Goal: Task Accomplishment & Management: Use online tool/utility

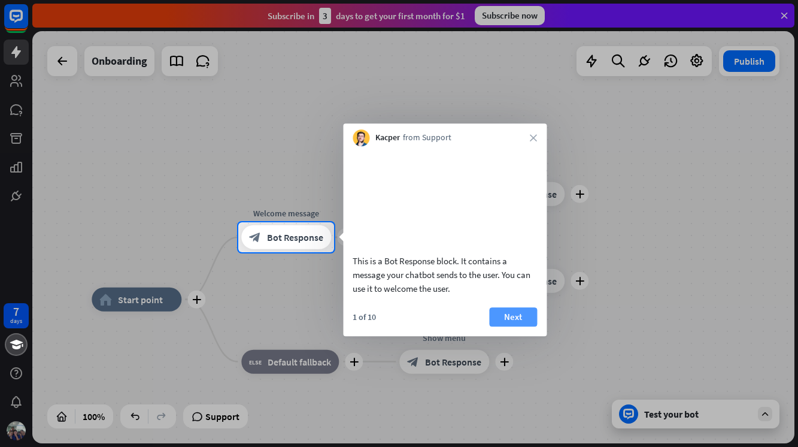
click at [498, 326] on button "Next" at bounding box center [513, 316] width 48 height 19
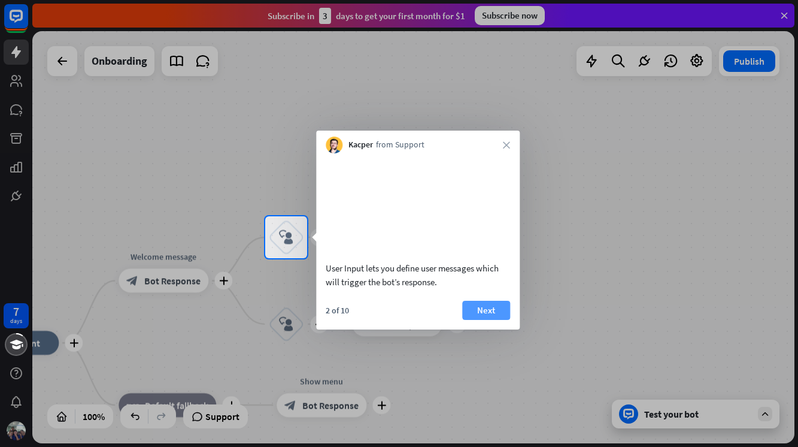
click at [483, 320] on button "Next" at bounding box center [486, 310] width 48 height 19
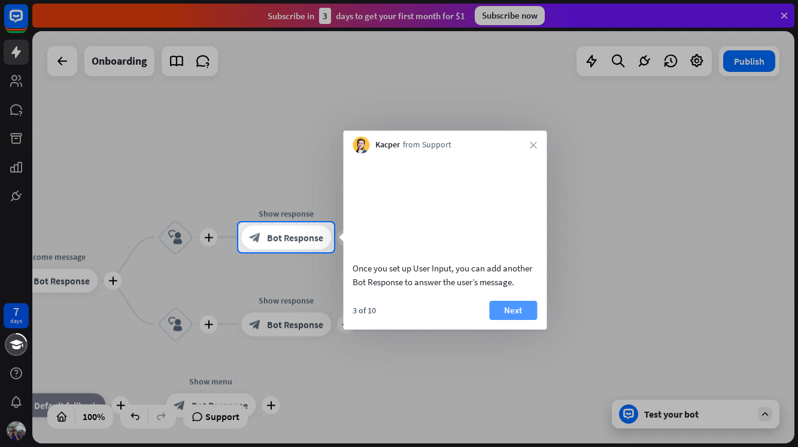
click at [523, 320] on button "Next" at bounding box center [513, 310] width 48 height 19
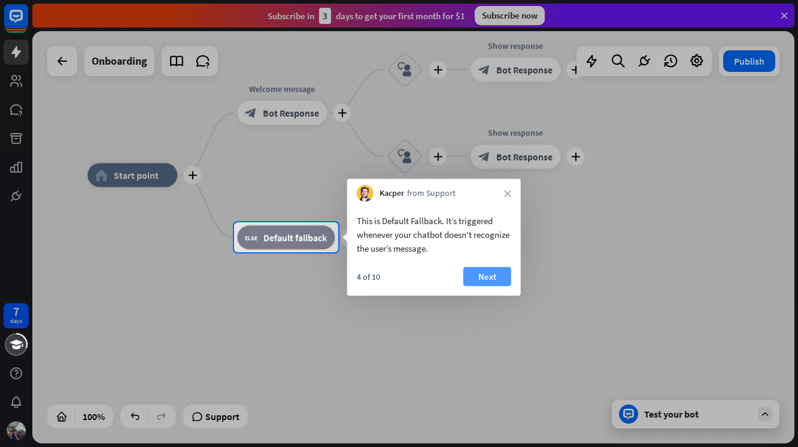
click at [493, 285] on button "Next" at bounding box center [488, 276] width 48 height 19
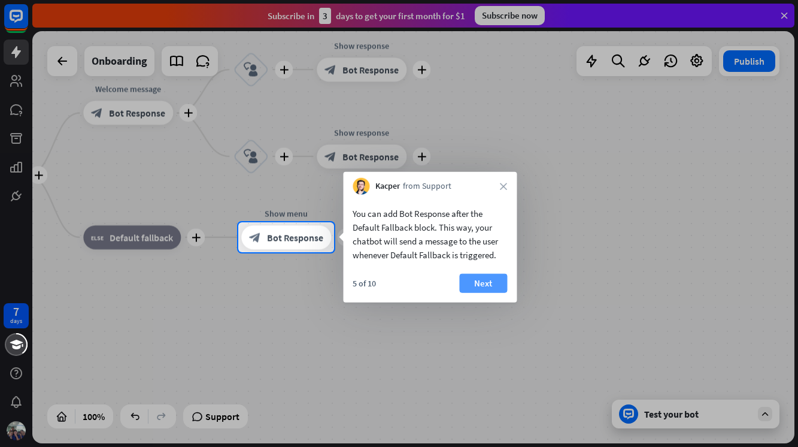
click at [492, 284] on button "Next" at bounding box center [483, 283] width 48 height 19
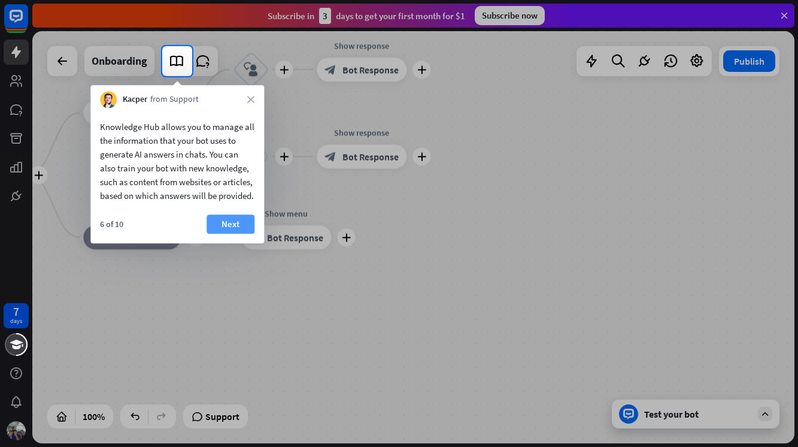
click at [233, 234] on button "Next" at bounding box center [231, 223] width 48 height 19
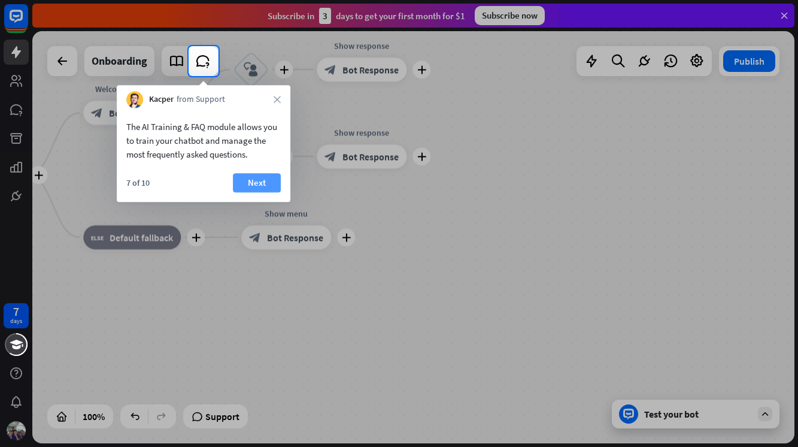
click at [253, 184] on button "Next" at bounding box center [257, 182] width 48 height 19
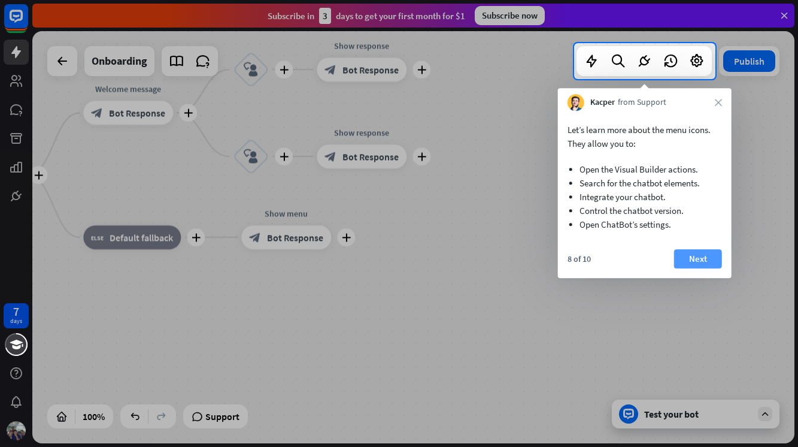
click at [694, 258] on button "Next" at bounding box center [698, 258] width 48 height 19
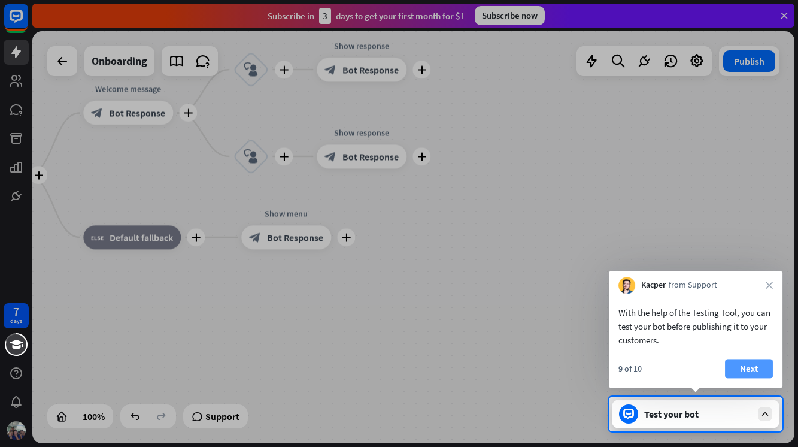
click at [744, 366] on button "Next" at bounding box center [749, 368] width 48 height 19
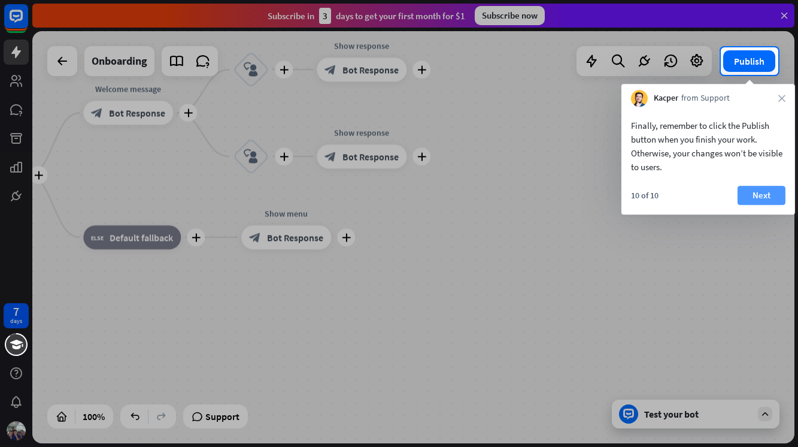
click at [746, 194] on button "Next" at bounding box center [762, 195] width 48 height 19
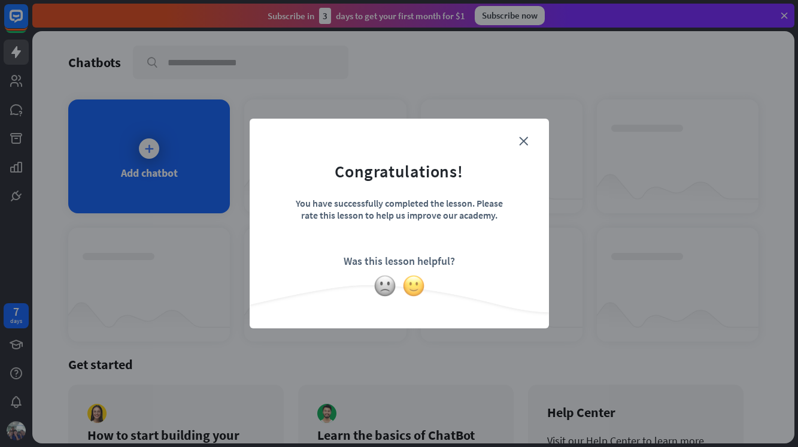
click at [411, 284] on img at bounding box center [413, 285] width 23 height 23
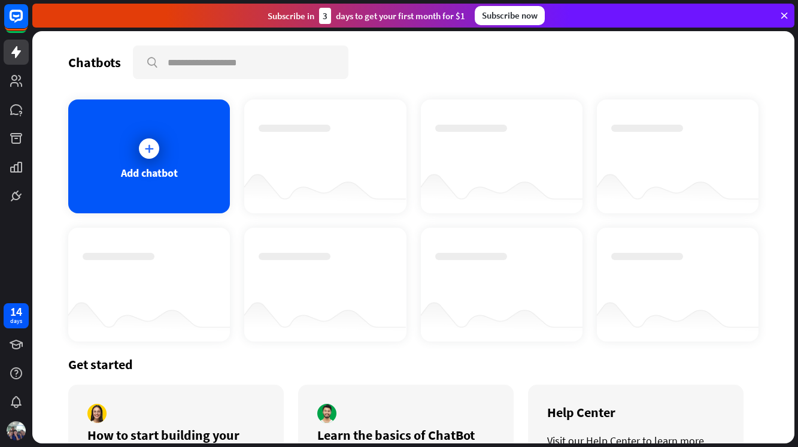
click at [7, 318] on div "14 days" at bounding box center [16, 315] width 25 height 25
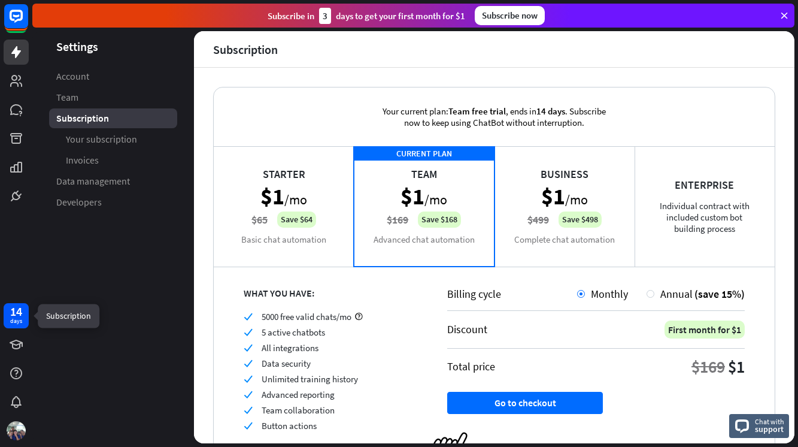
click at [9, 52] on icon at bounding box center [16, 52] width 14 height 14
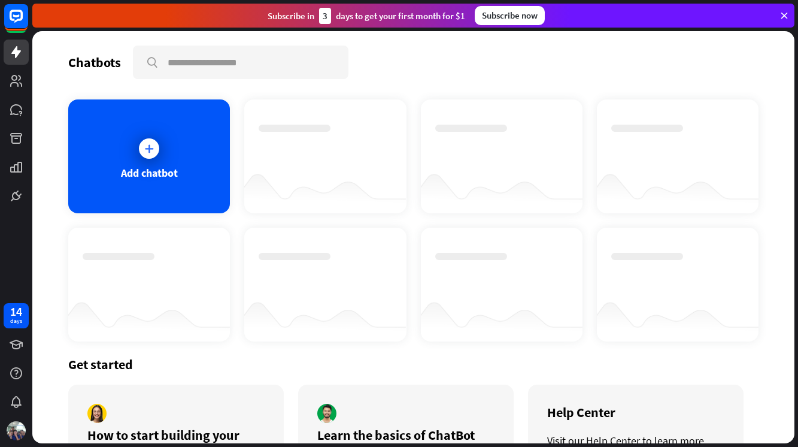
click at [786, 16] on icon at bounding box center [784, 15] width 11 height 11
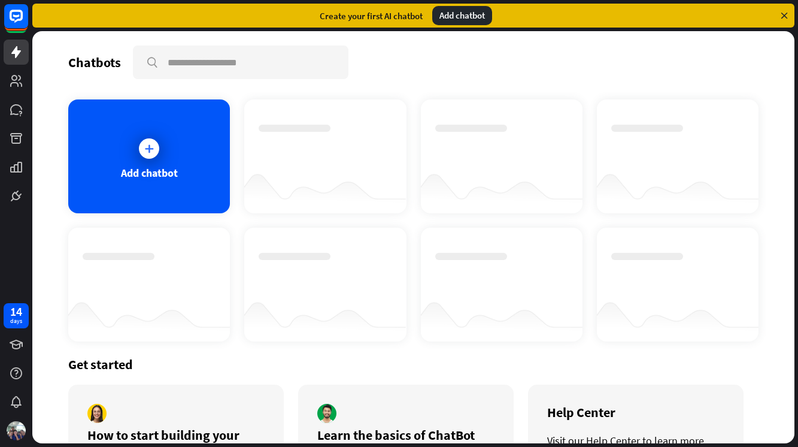
click at [785, 14] on icon at bounding box center [784, 15] width 11 height 11
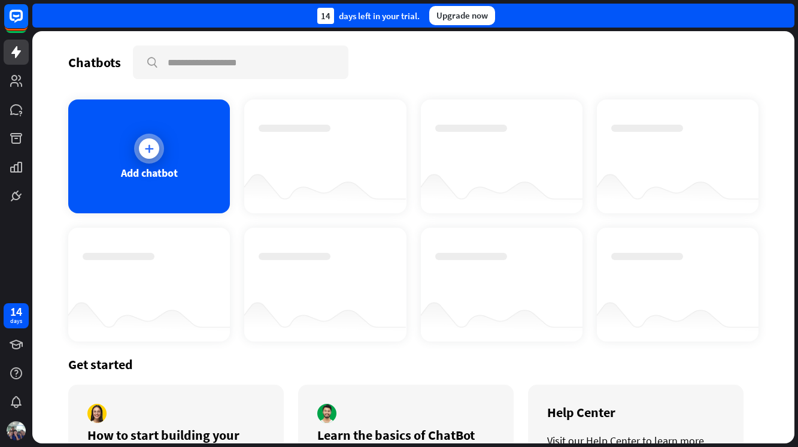
click at [141, 157] on div at bounding box center [149, 149] width 30 height 30
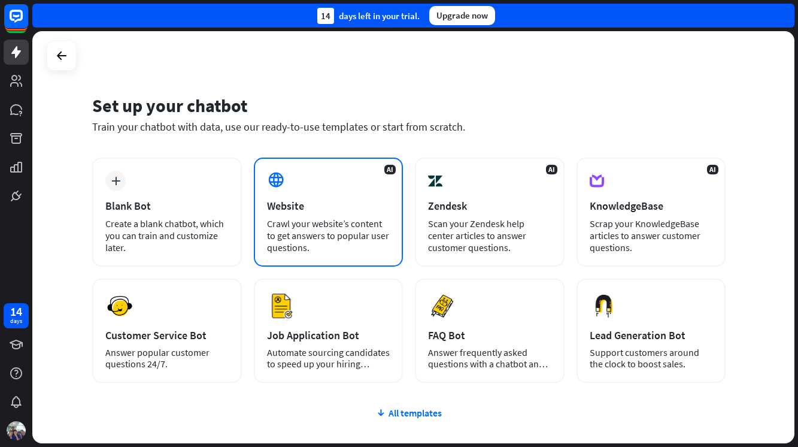
click at [319, 208] on div "Website" at bounding box center [328, 206] width 123 height 14
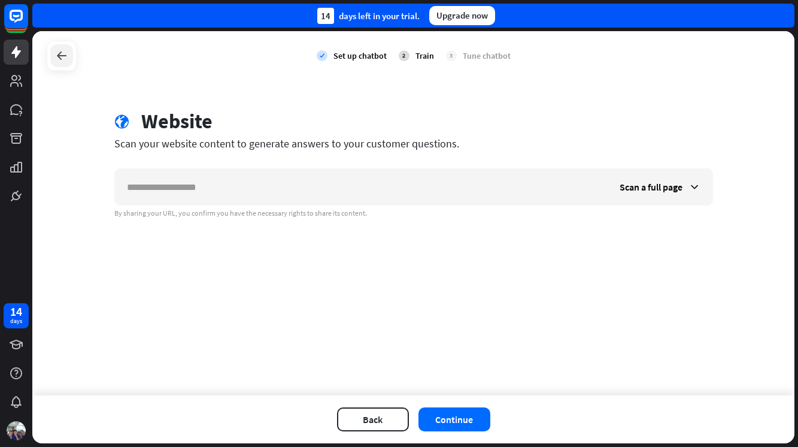
click at [59, 66] on div at bounding box center [61, 55] width 23 height 23
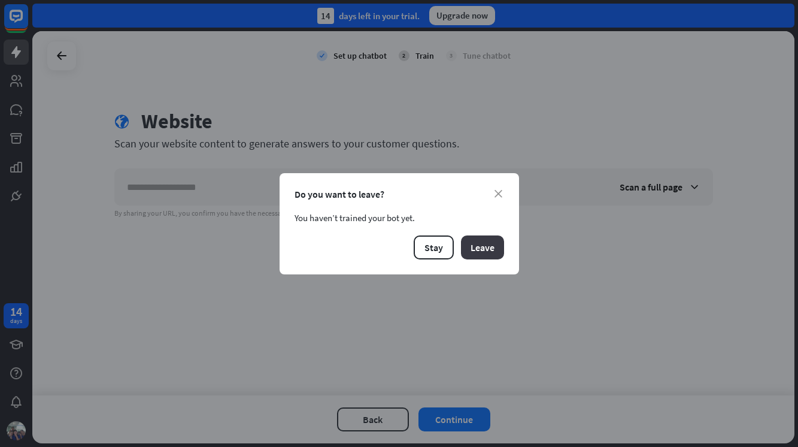
click at [476, 256] on button "Leave" at bounding box center [482, 247] width 43 height 24
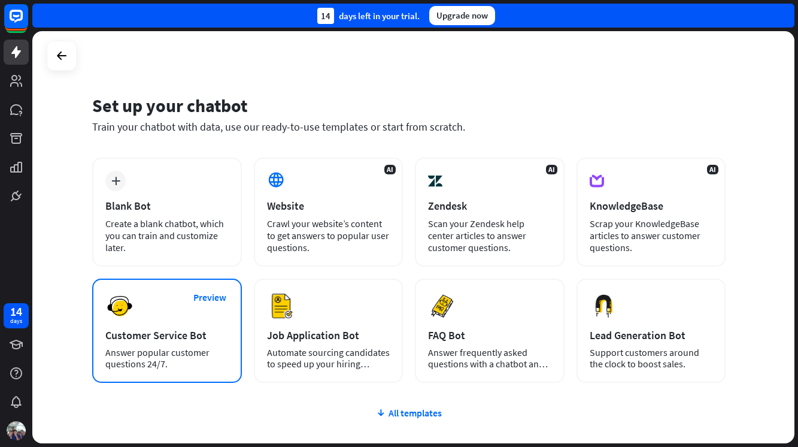
click at [199, 328] on div "Customer Service Bot" at bounding box center [166, 335] width 123 height 14
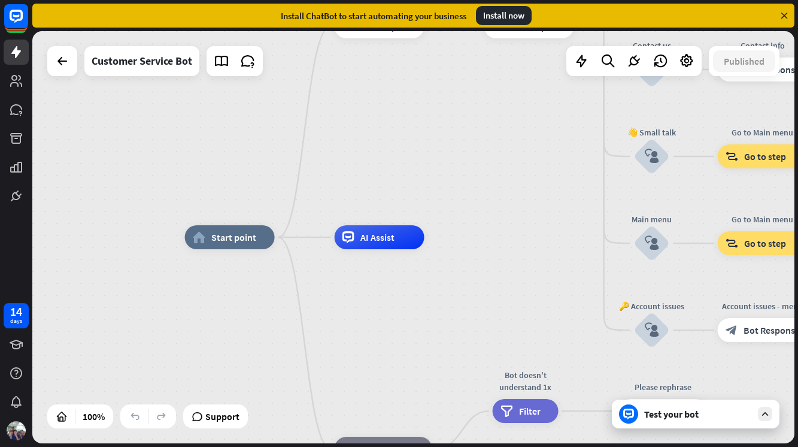
click at [661, 410] on div "Test your bot" at bounding box center [698, 414] width 108 height 12
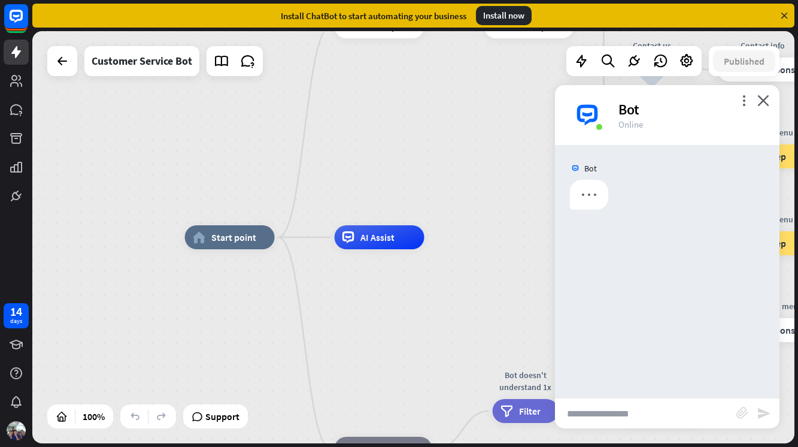
click at [585, 413] on input "text" at bounding box center [645, 413] width 181 height 30
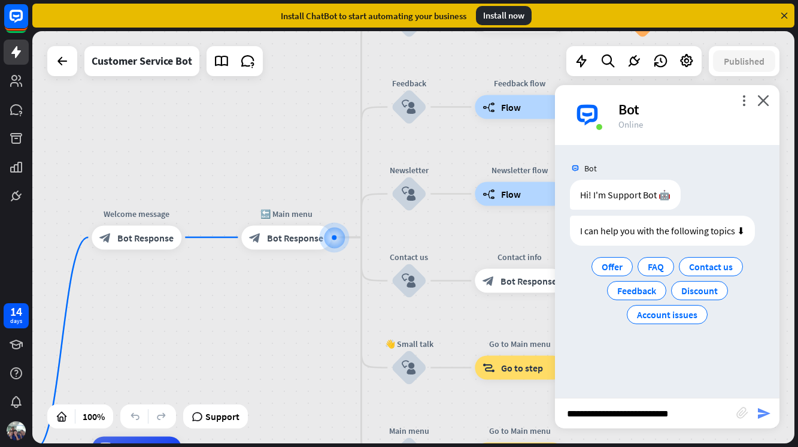
type input "**********"
click at [770, 417] on icon "send" at bounding box center [764, 413] width 14 height 14
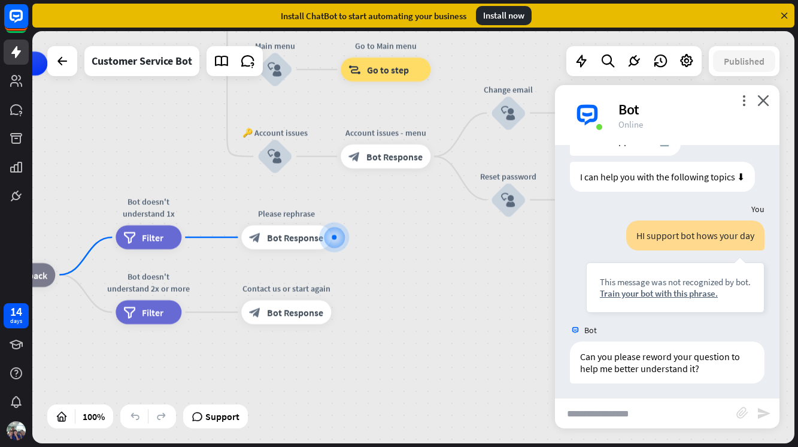
scroll to position [56, 0]
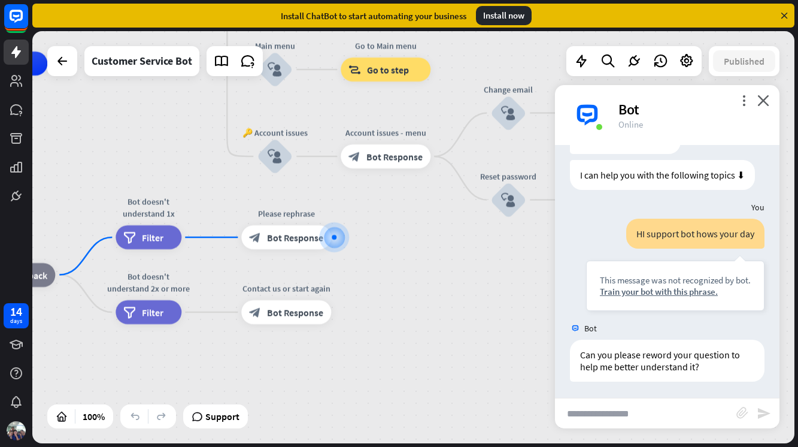
click at [632, 401] on input "text" at bounding box center [645, 413] width 181 height 30
click at [638, 410] on input "text" at bounding box center [645, 413] width 181 height 30
type input "**********"
click at [759, 414] on icon "send" at bounding box center [764, 413] width 14 height 14
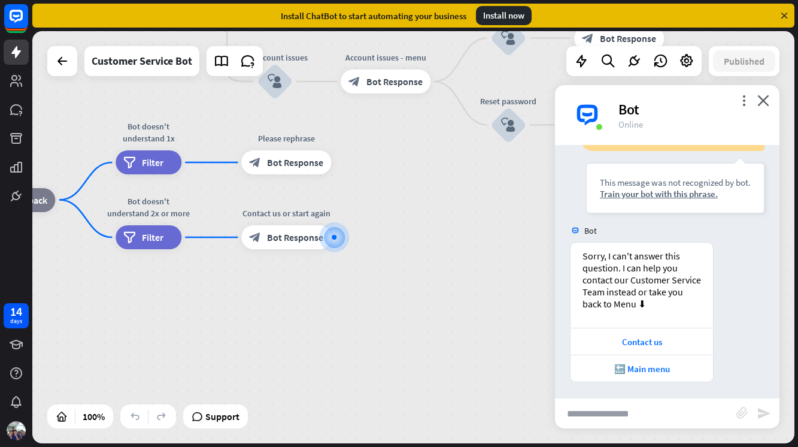
scroll to position [345, 0]
click at [617, 417] on input "text" at bounding box center [645, 413] width 181 height 30
type input "**********"
click at [764, 411] on icon "send" at bounding box center [764, 413] width 14 height 14
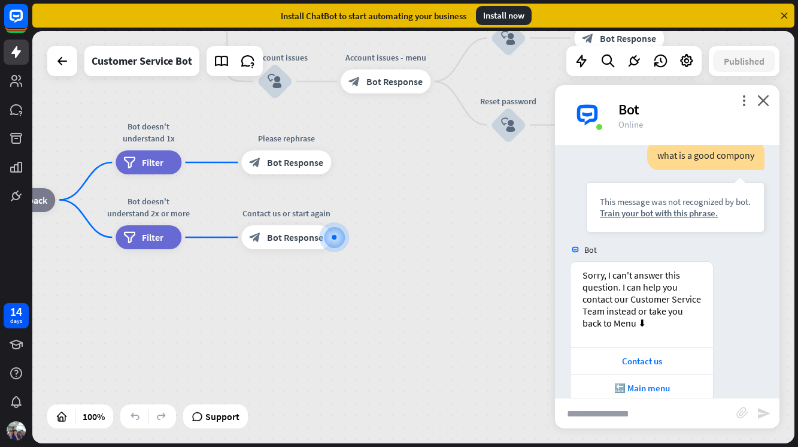
scroll to position [634, 0]
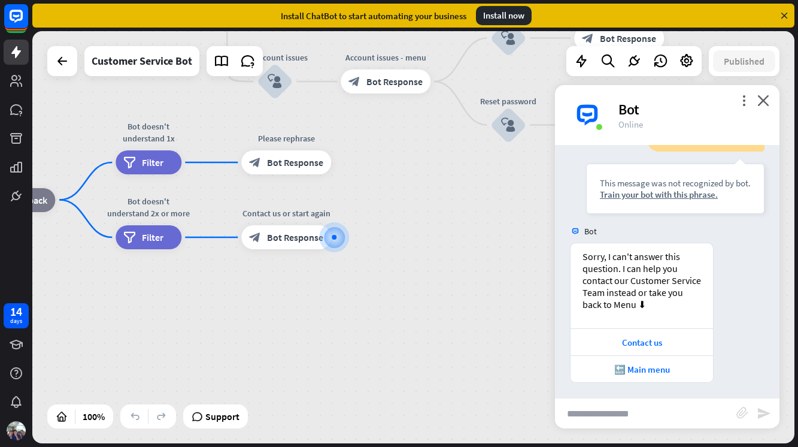
click at [661, 410] on input "text" at bounding box center [645, 413] width 181 height 30
type input "*****"
click at [768, 414] on icon "send" at bounding box center [764, 413] width 14 height 14
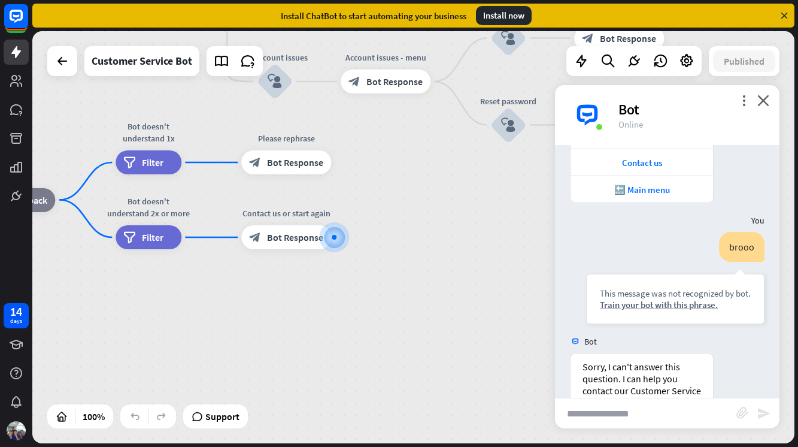
scroll to position [923, 0]
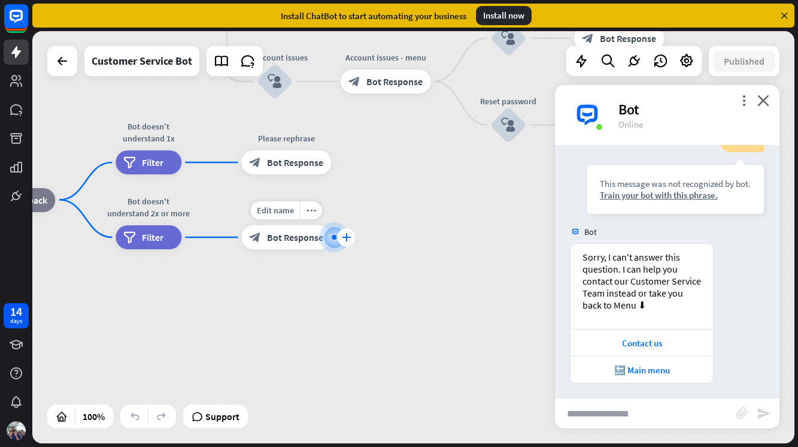
click at [346, 237] on icon "plus" at bounding box center [346, 237] width 9 height 8
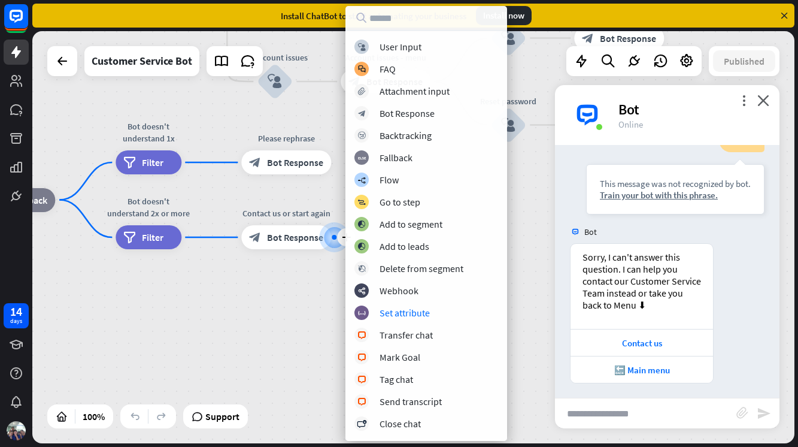
click at [524, 337] on div "home_2 Start point Welcome message block_bot_response Bot Response 🔙 Main menu …" at bounding box center [189, 195] width 762 height 412
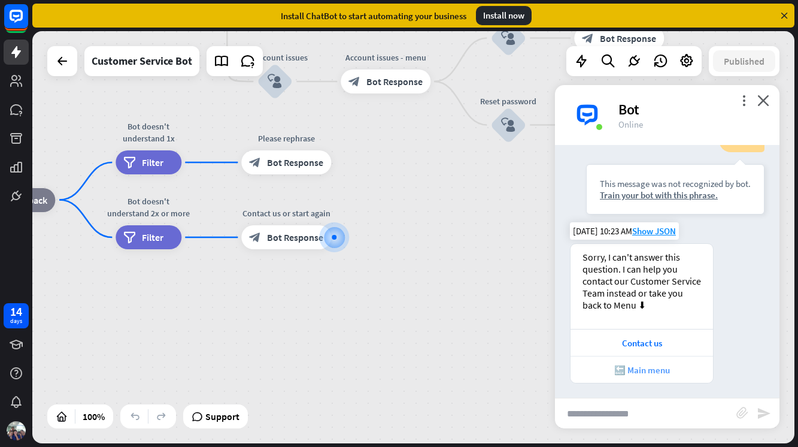
click at [620, 370] on div "🔙 Main menu" at bounding box center [642, 369] width 131 height 11
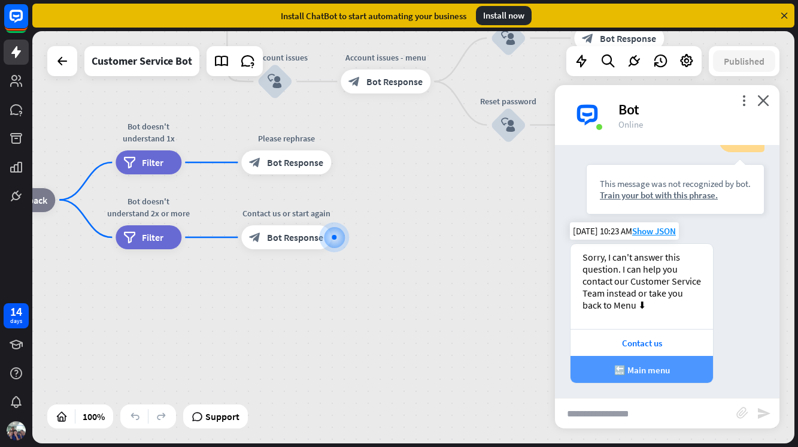
click at [620, 412] on div "🔙 Main menu" at bounding box center [667, 436] width 225 height 49
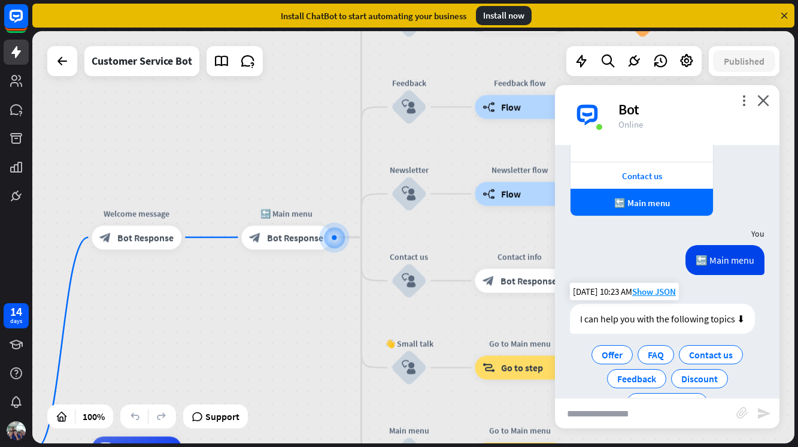
scroll to position [1122, 0]
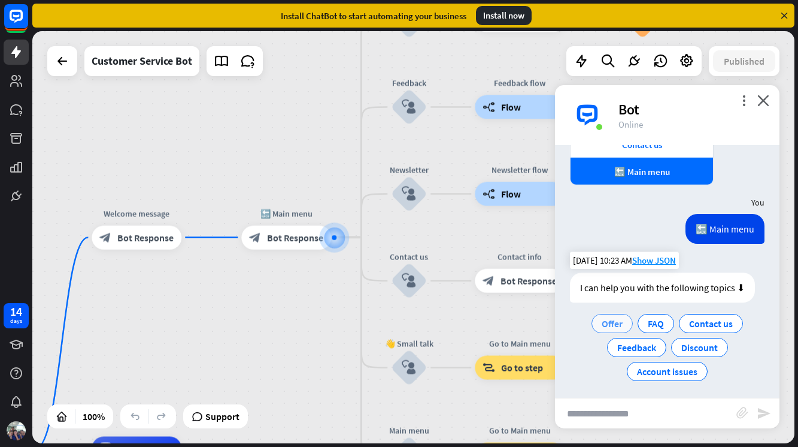
click at [604, 325] on span "Offer" at bounding box center [612, 323] width 21 height 12
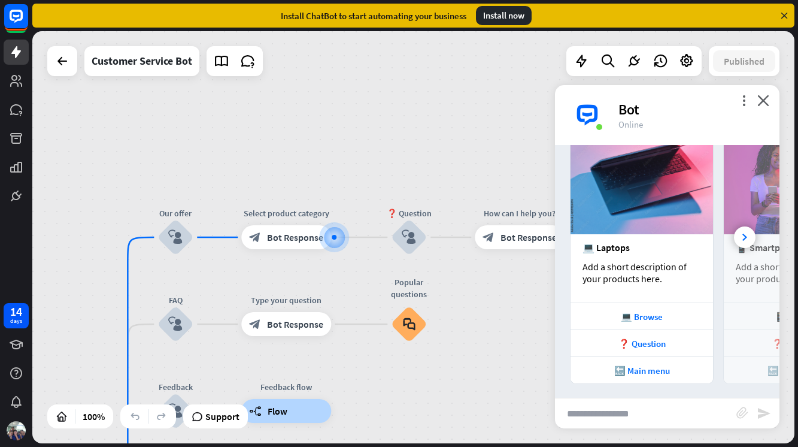
scroll to position [0, 0]
click at [750, 234] on div at bounding box center [745, 237] width 22 height 22
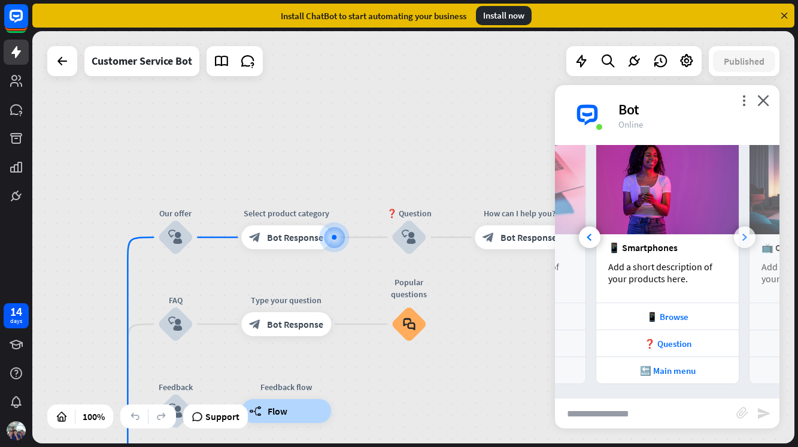
click at [745, 234] on icon at bounding box center [745, 237] width 5 height 7
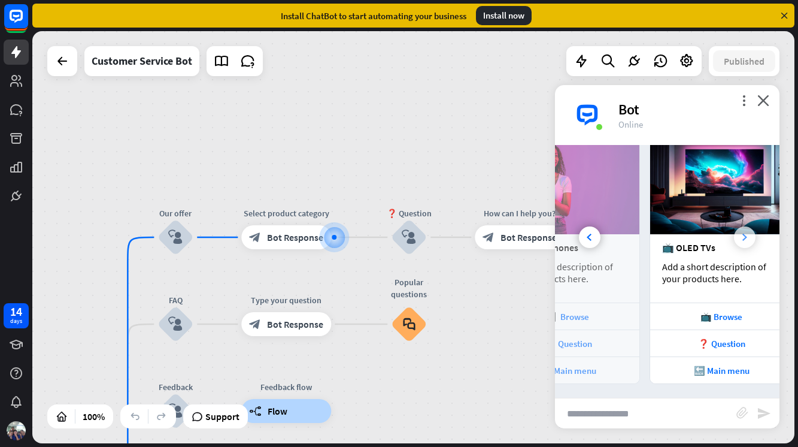
scroll to position [0, 255]
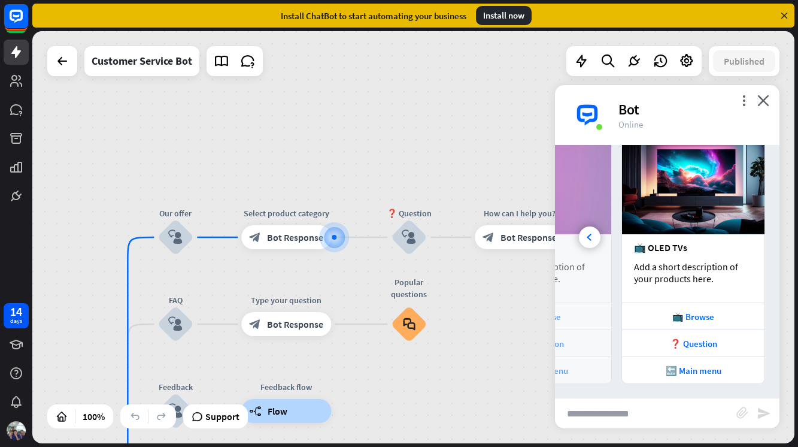
click at [665, 424] on input "text" at bounding box center [645, 413] width 181 height 30
click at [674, 416] on input "text" at bounding box center [645, 413] width 181 height 30
type input "****"
type input "********"
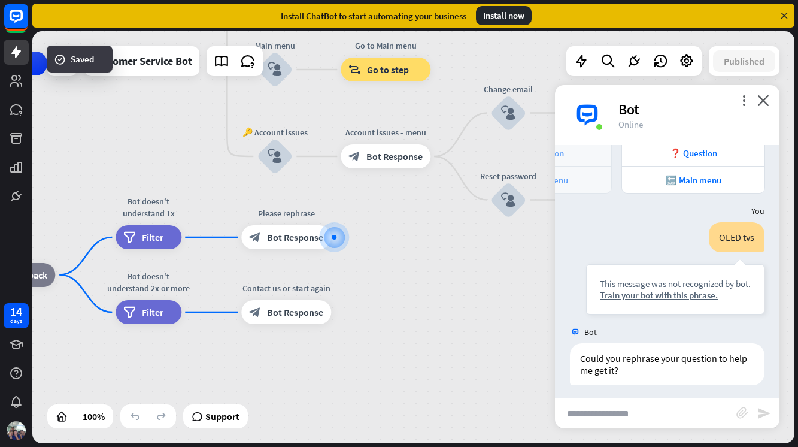
scroll to position [1571, 0]
click at [676, 408] on input "text" at bounding box center [645, 413] width 181 height 30
type input "**********"
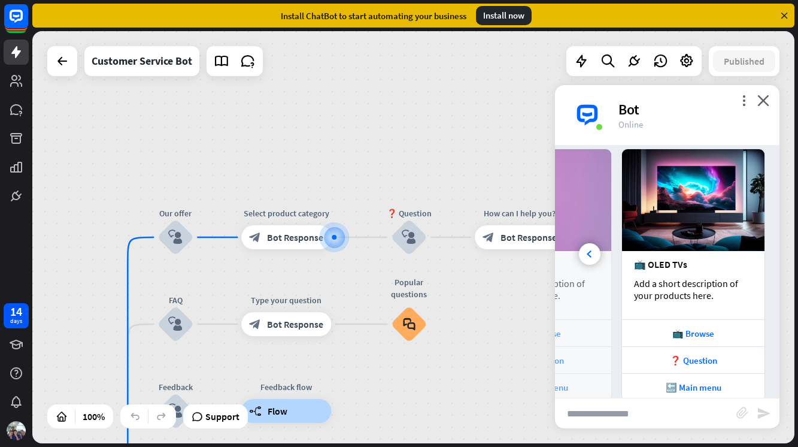
scroll to position [1893, 0]
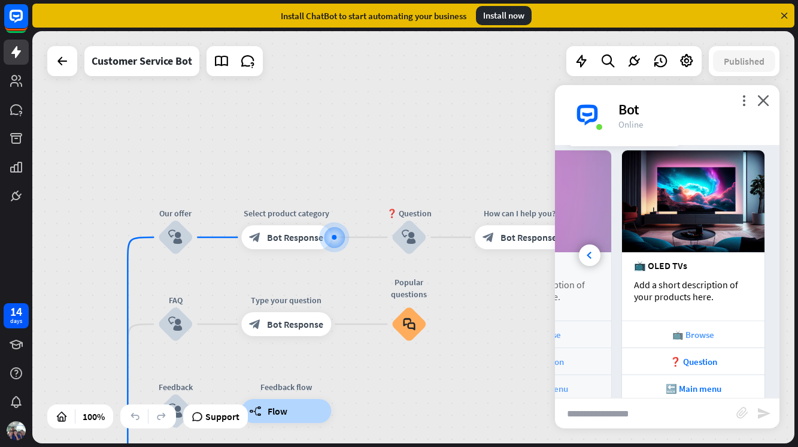
click at [738, 321] on div "📺 Browse" at bounding box center [693, 333] width 143 height 27
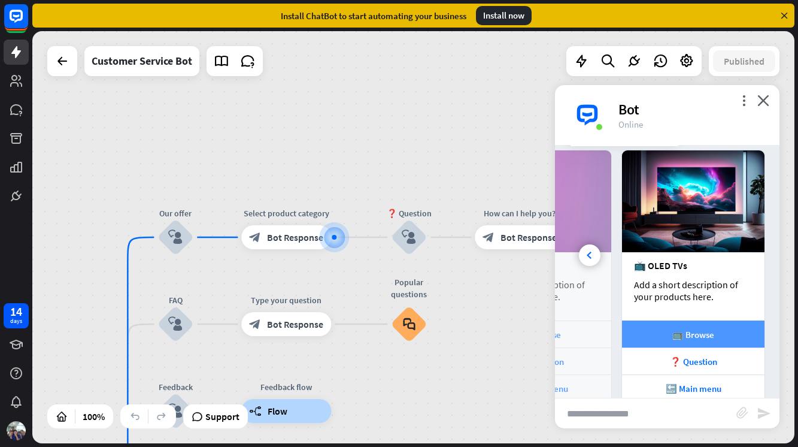
scroll to position [0, 255]
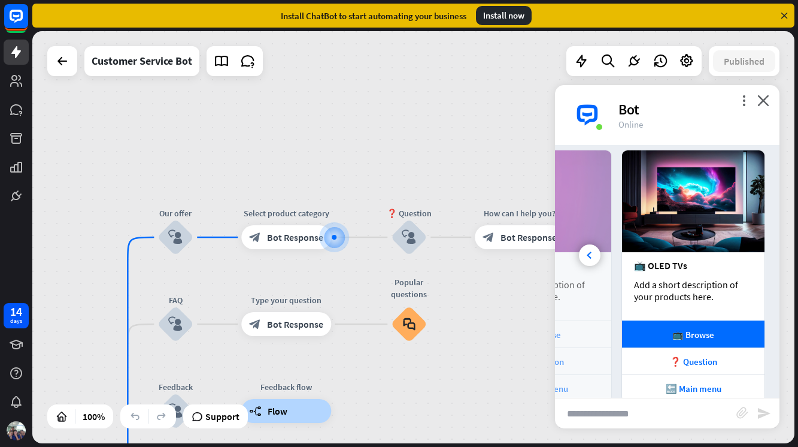
click at [649, 401] on input "text" at bounding box center [645, 413] width 181 height 30
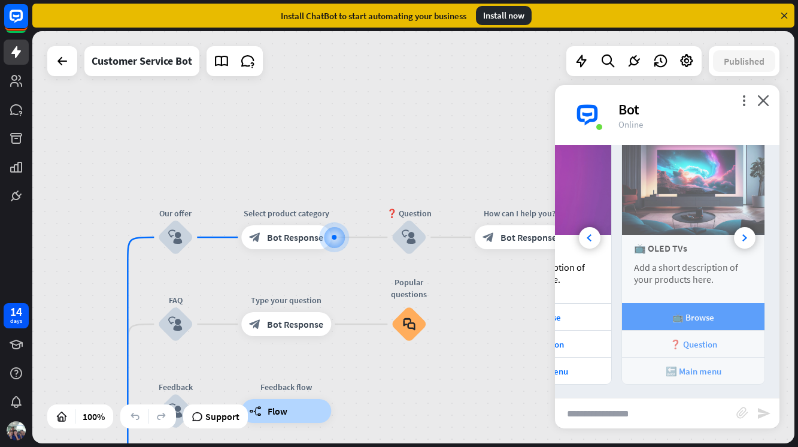
scroll to position [0, 128]
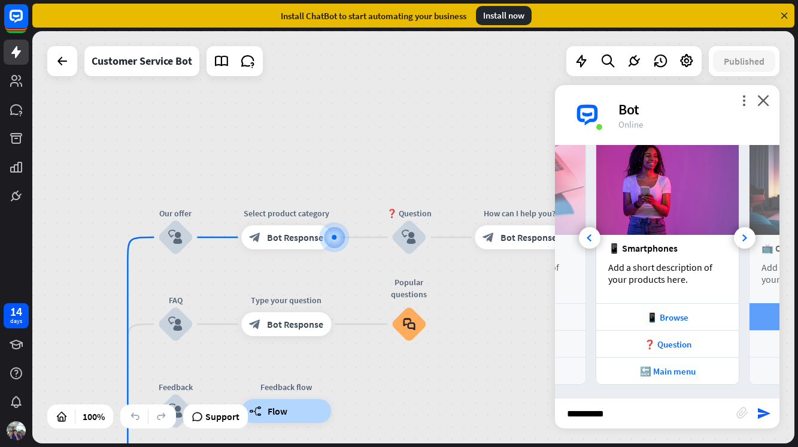
type input "**********"
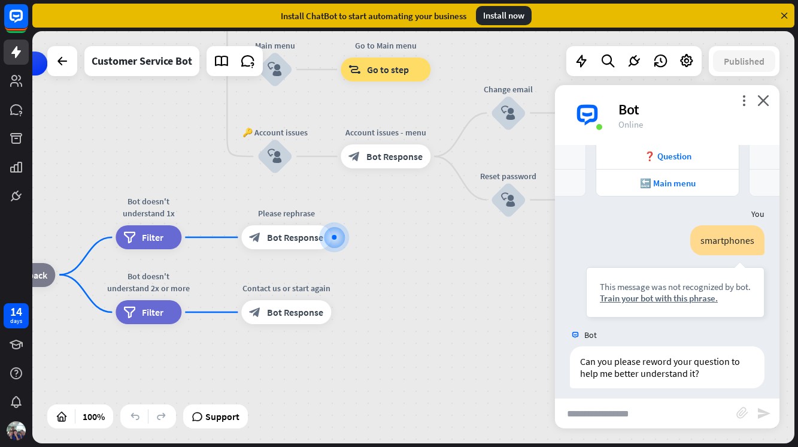
scroll to position [2101, 0]
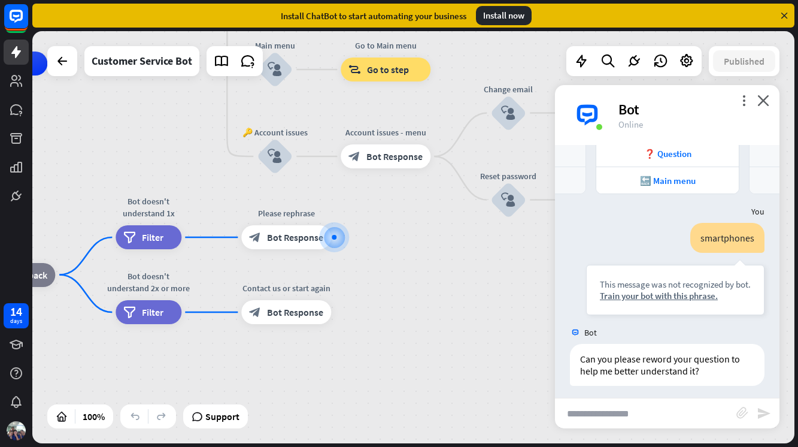
click at [613, 416] on input "text" at bounding box center [645, 413] width 181 height 30
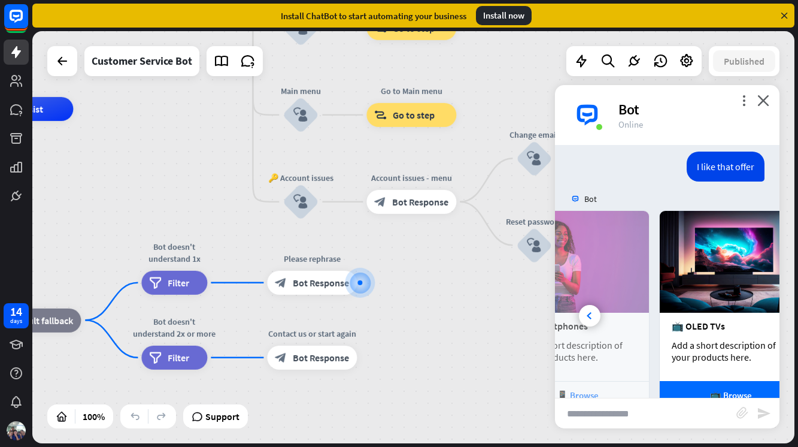
scroll to position [0, 255]
